Goal: Transaction & Acquisition: Download file/media

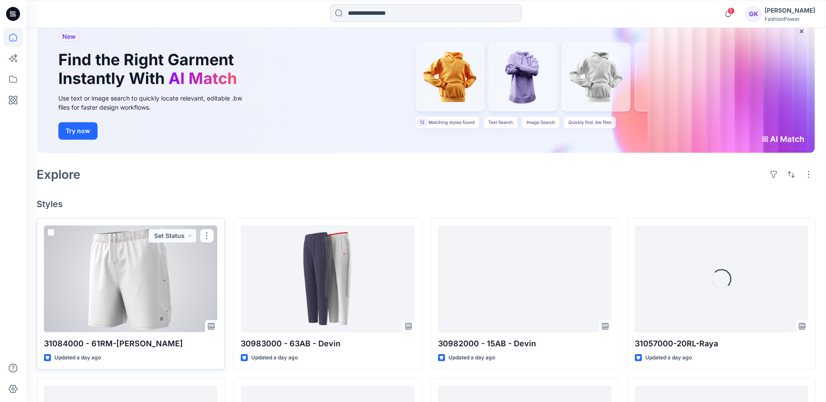
scroll to position [87, 0]
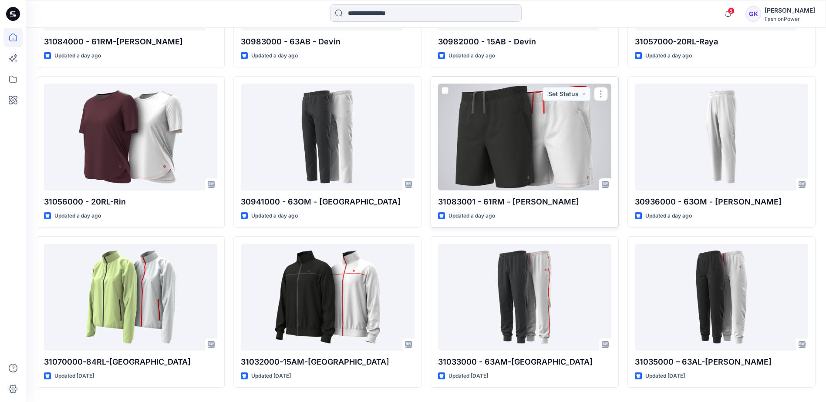
scroll to position [388, 0]
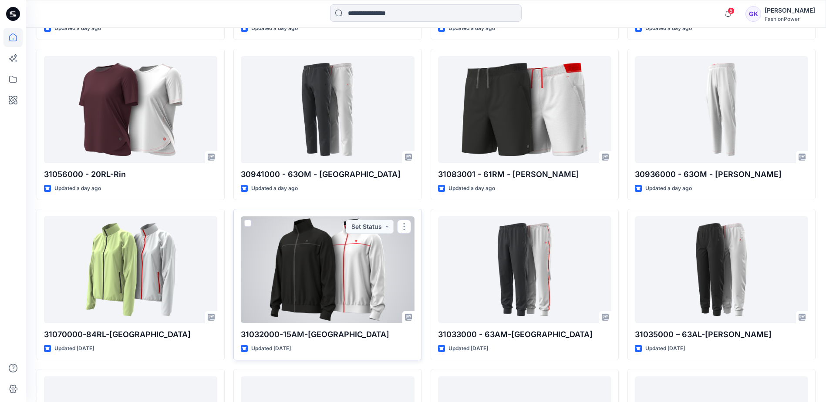
click at [351, 266] on div at bounding box center [327, 269] width 173 height 107
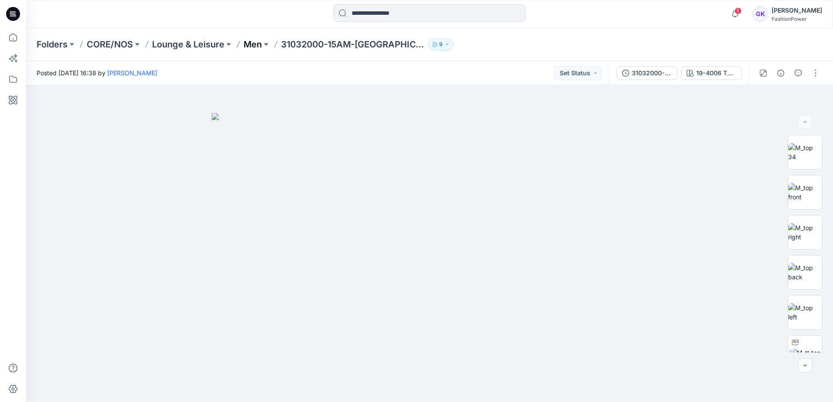
click at [250, 45] on p "Men" at bounding box center [252, 44] width 18 height 12
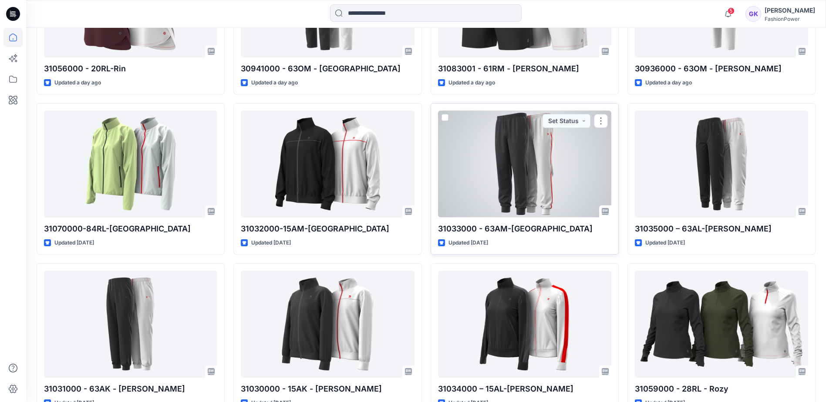
scroll to position [518, 0]
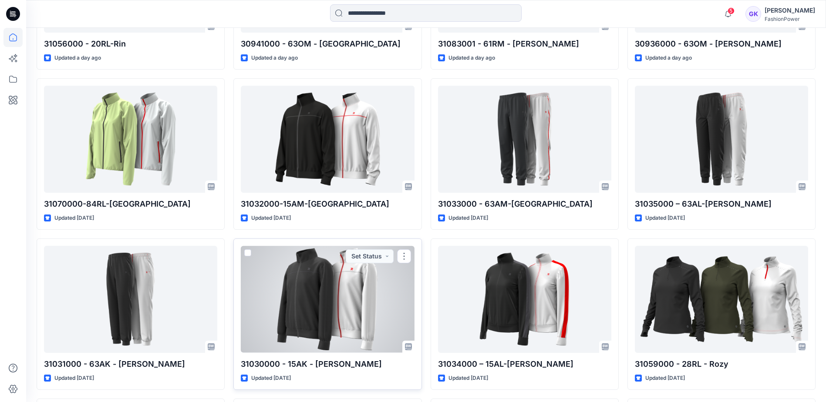
click at [364, 288] on div at bounding box center [327, 299] width 173 height 107
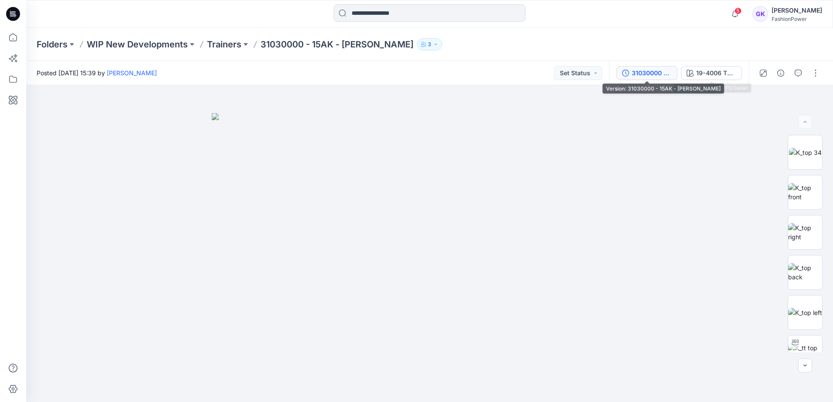
click at [654, 71] on div "31030000 - 15AK - Dion" at bounding box center [651, 73] width 40 height 10
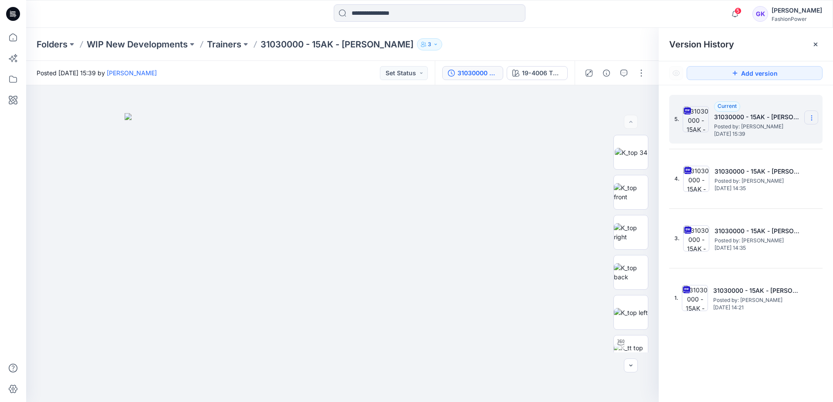
click at [813, 117] on icon at bounding box center [811, 118] width 7 height 7
click at [790, 134] on span "Download Source BW File" at bounding box center [767, 135] width 73 height 10
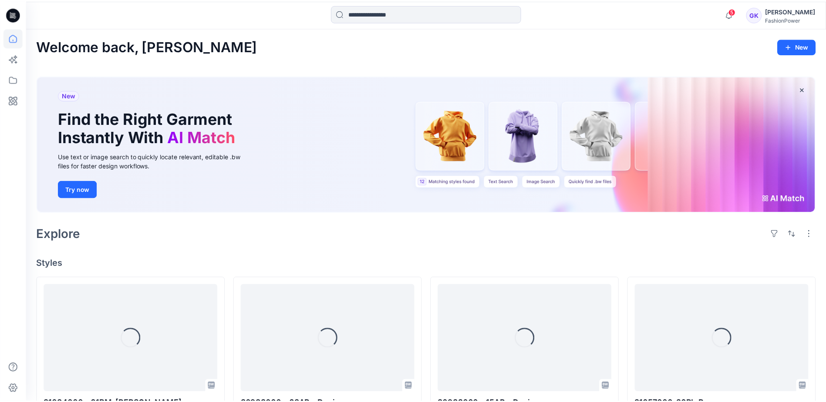
scroll to position [518, 0]
